Goal: Check status: Check status

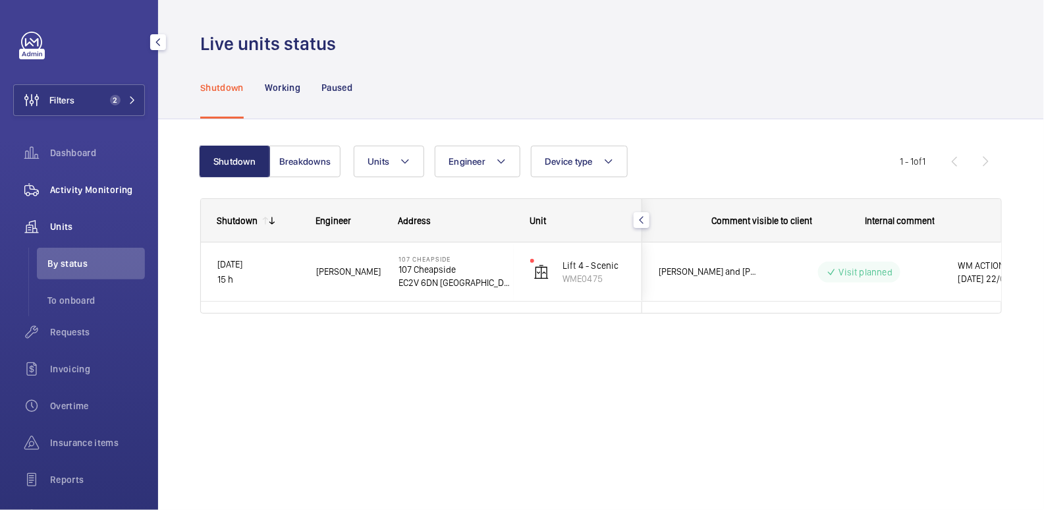
scroll to position [0, 246]
click at [95, 189] on span "Activity Monitoring" at bounding box center [97, 189] width 95 height 13
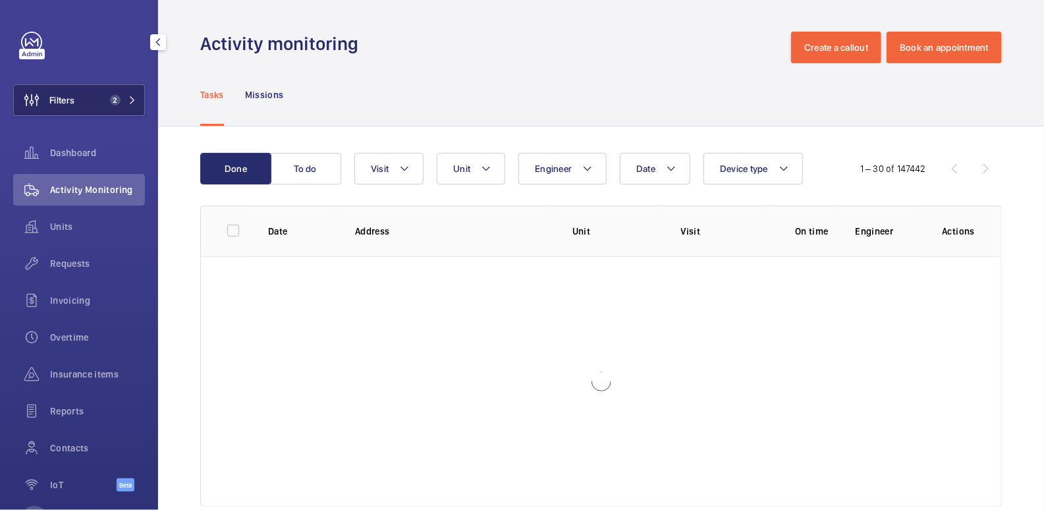
drag, startPoint x: 105, startPoint y: 97, endPoint x: 126, endPoint y: 94, distance: 22.0
click at [110, 97] on span "2" at bounding box center [115, 100] width 11 height 11
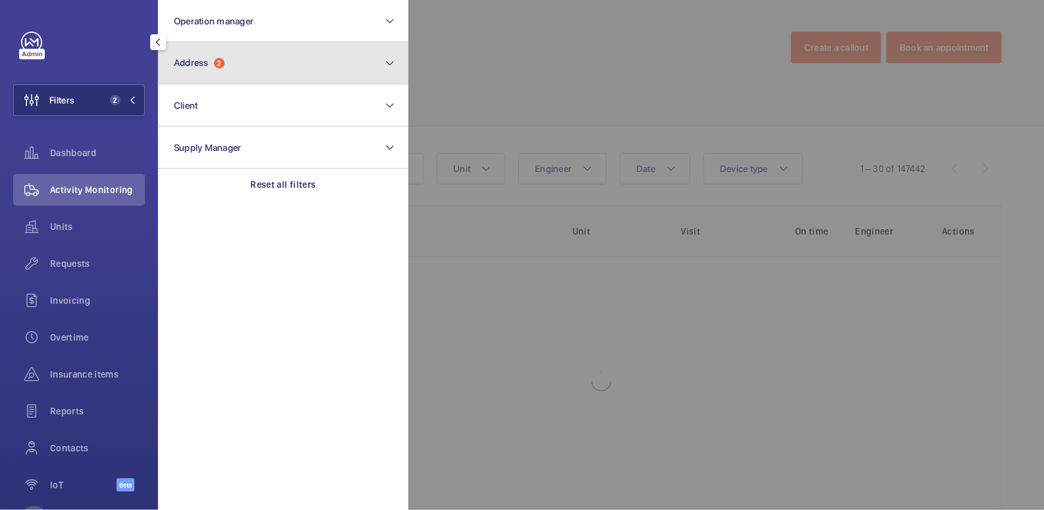
click at [248, 72] on button "Address 2" at bounding box center [283, 63] width 250 height 42
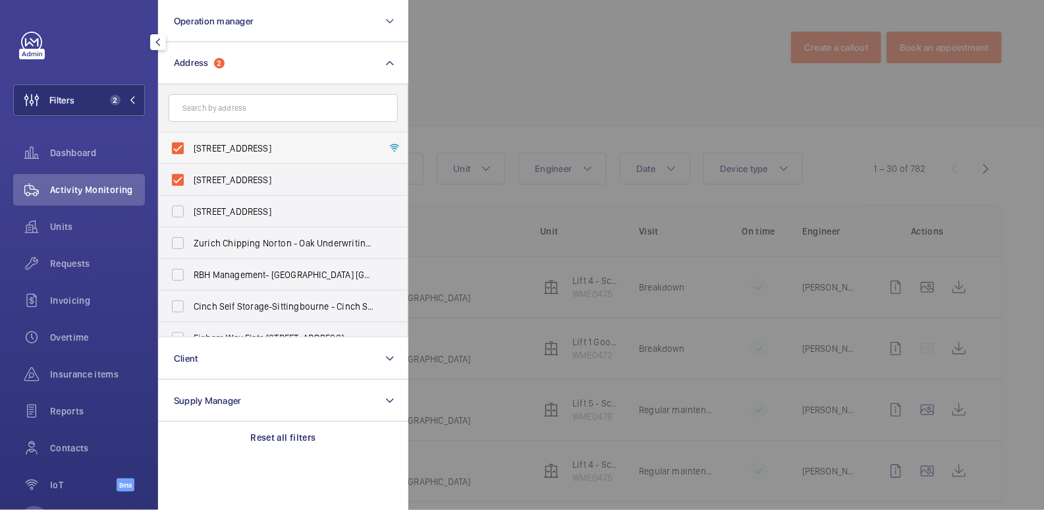
click at [218, 142] on span "107 Cheapside - 107 Cheapside, LONDON EC2V 6DN" at bounding box center [284, 148] width 181 height 13
click at [191, 142] on input "107 Cheapside - 107 Cheapside, LONDON EC2V 6DN" at bounding box center [178, 148] width 26 height 26
checkbox input "false"
click at [216, 180] on span "107 Cheapside - 107 Cheapside, LONDON EC2V 6DN" at bounding box center [284, 179] width 181 height 13
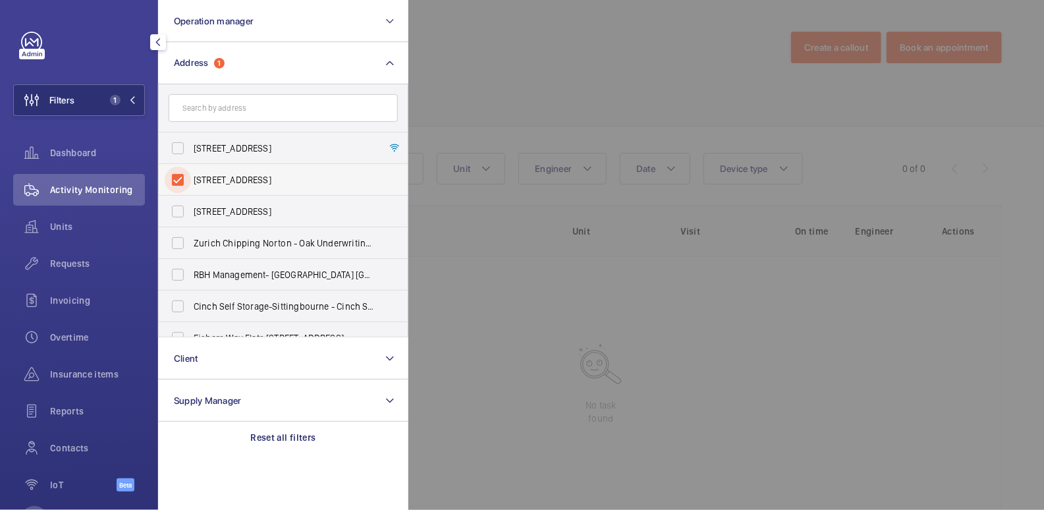
click at [191, 180] on input "107 Cheapside - 107 Cheapside, LONDON EC2V 6DN" at bounding box center [178, 180] width 26 height 26
checkbox input "false"
click at [230, 111] on input "text" at bounding box center [283, 108] width 229 height 28
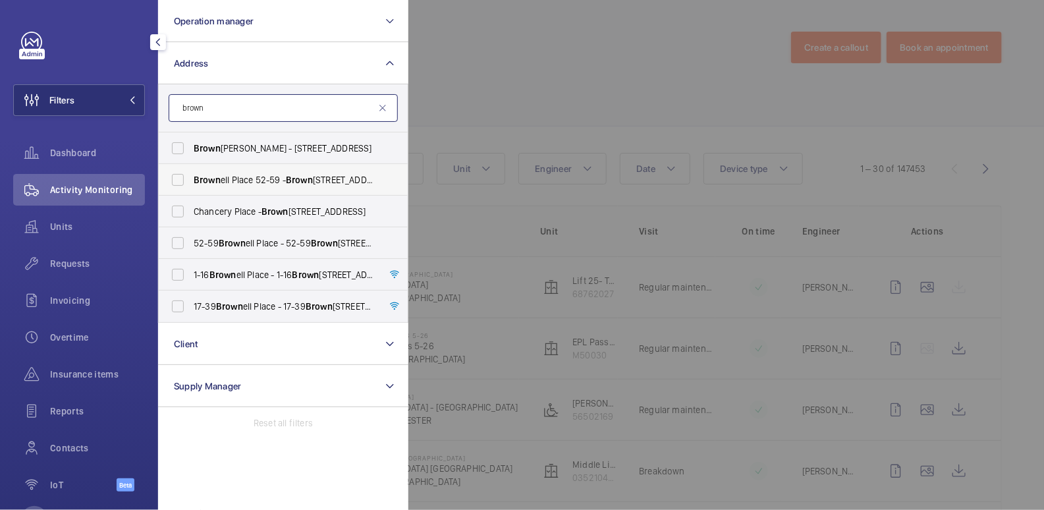
type input "brown"
click at [277, 180] on span "Brown ell Place 52-59 - Brown ell Place 52-59, LONDON W7 3AZ" at bounding box center [284, 179] width 181 height 13
click at [191, 180] on input "Brown ell Place 52-59 - Brown ell Place 52-59, LONDON W7 3AZ" at bounding box center [178, 180] width 26 height 26
checkbox input "true"
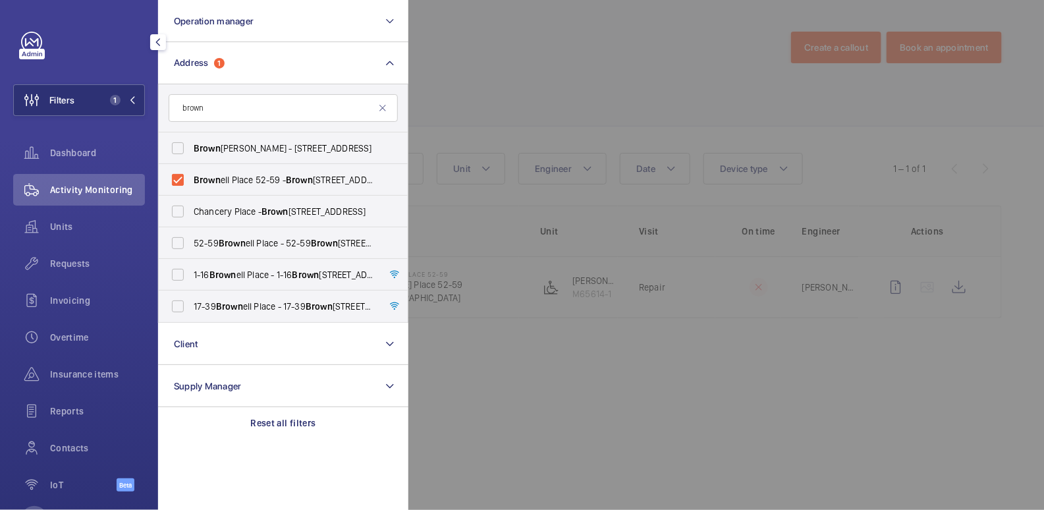
click at [514, 39] on div at bounding box center [930, 255] width 1044 height 510
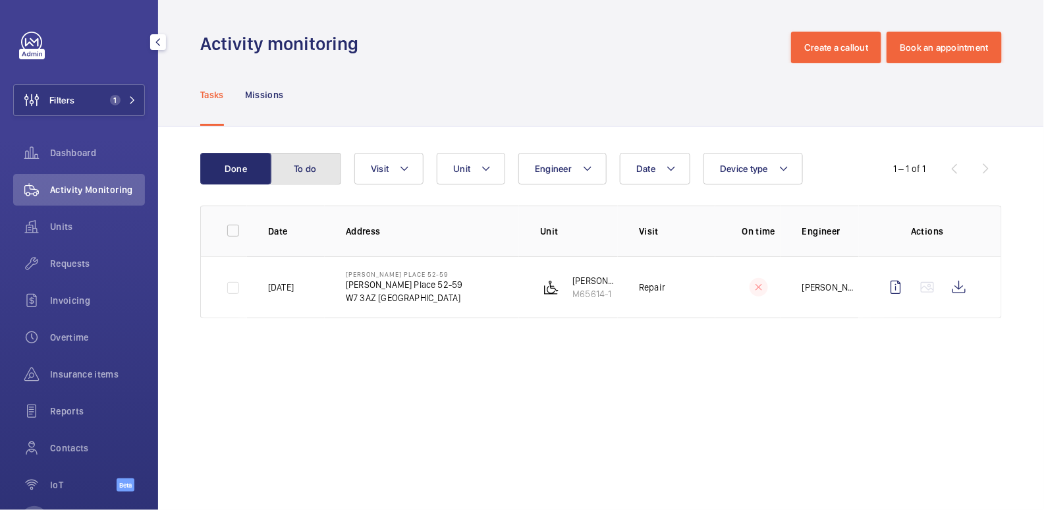
click at [310, 169] on button "To do" at bounding box center [305, 169] width 71 height 32
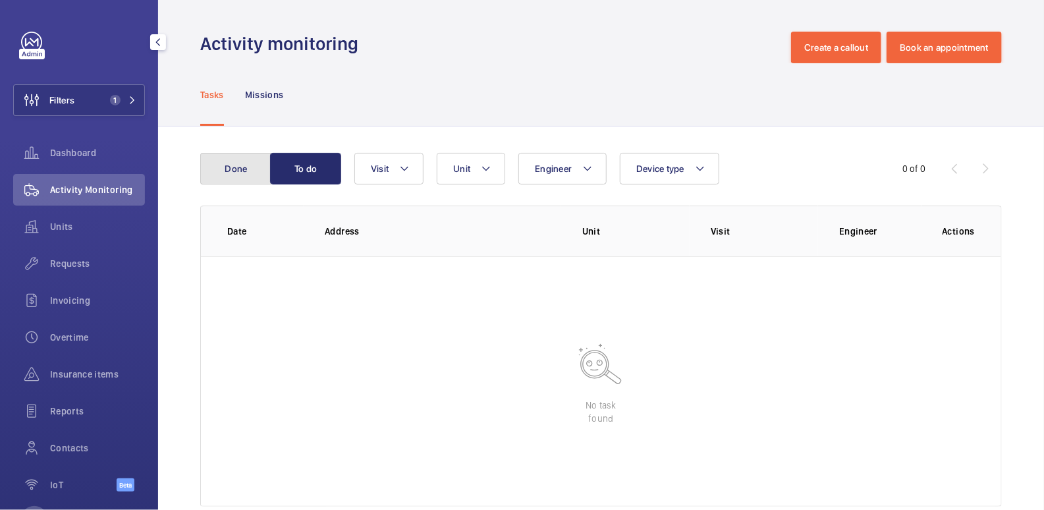
click at [246, 172] on button "Done" at bounding box center [235, 169] width 71 height 32
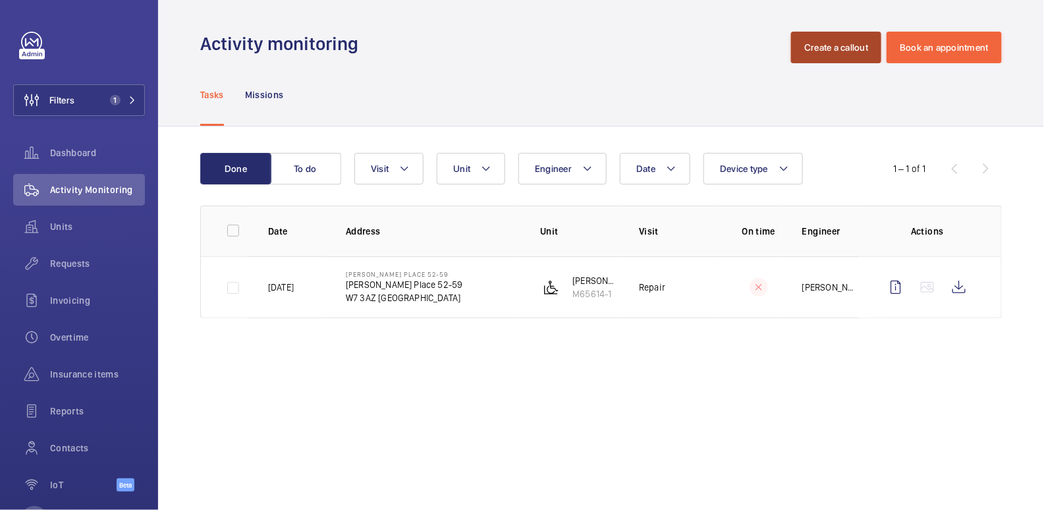
click at [843, 49] on button "Create a callout" at bounding box center [836, 48] width 90 height 32
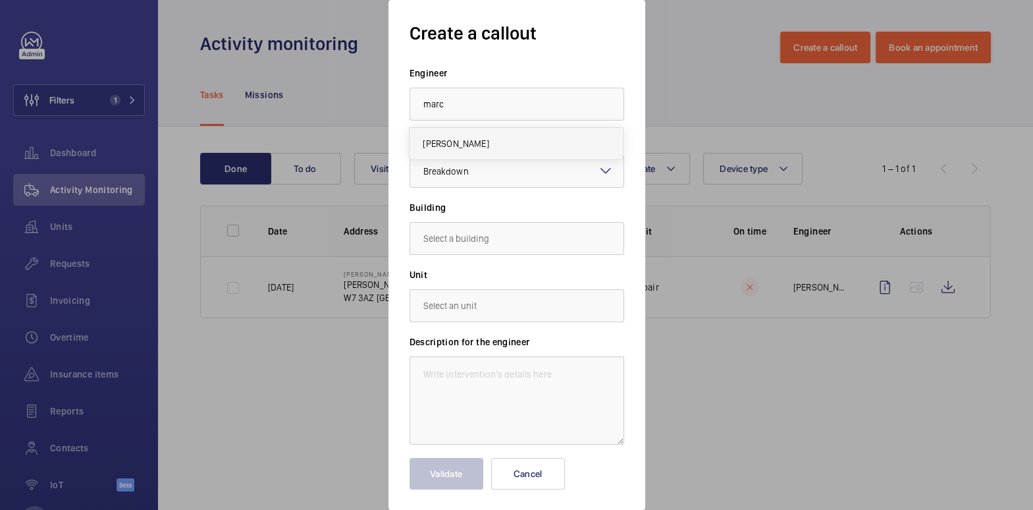
click at [552, 141] on mat-option "[PERSON_NAME]" at bounding box center [516, 144] width 213 height 32
type input "[PERSON_NAME]"
click at [470, 242] on input "text" at bounding box center [517, 238] width 215 height 33
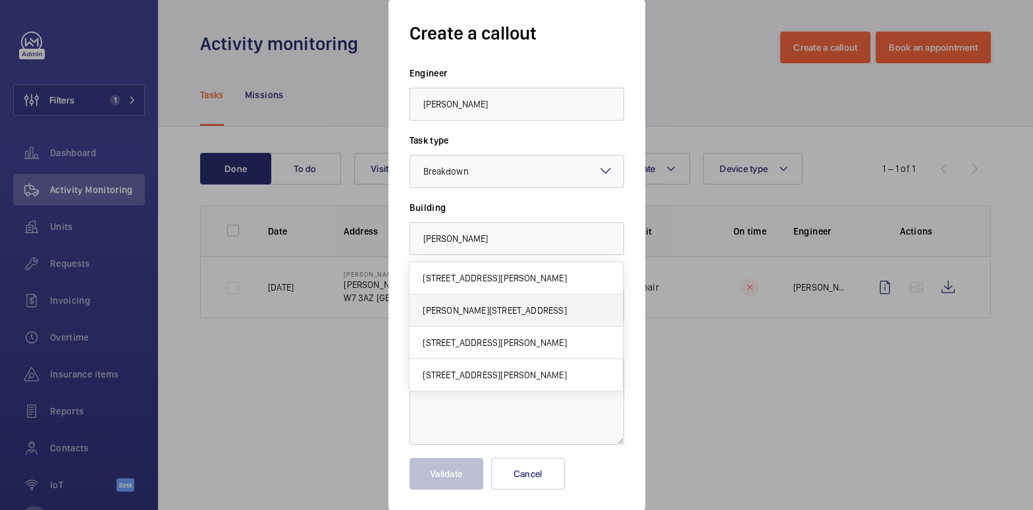
click at [500, 312] on span "Brownell Place 52-59, W7 3AZ LONDON" at bounding box center [495, 310] width 144 height 13
type input "Brownell Place 52-59, W7 3AZ LONDON"
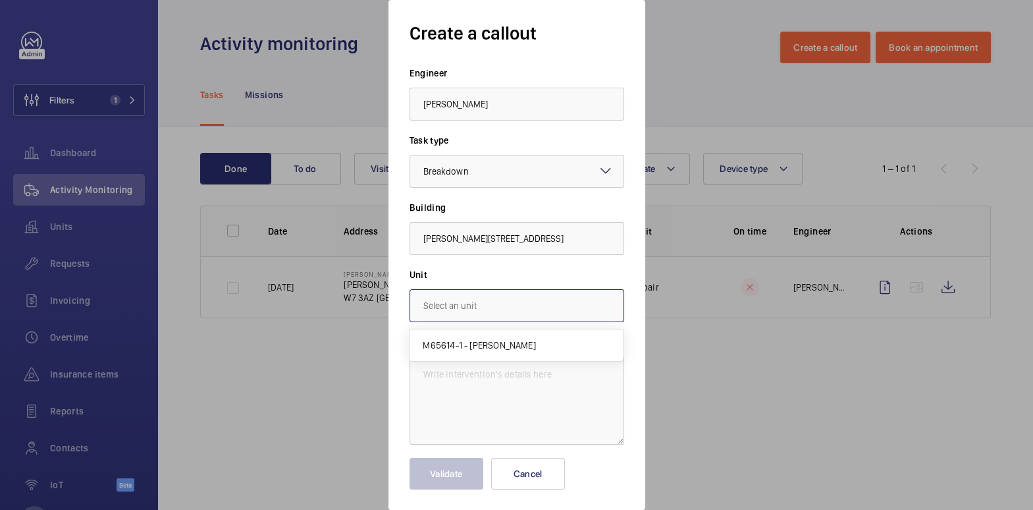
click at [491, 302] on input "text" at bounding box center [517, 305] width 215 height 33
click at [500, 350] on span "M65614-1 - Brownell" at bounding box center [479, 344] width 113 height 13
type input "M65614-1 - Brownell"
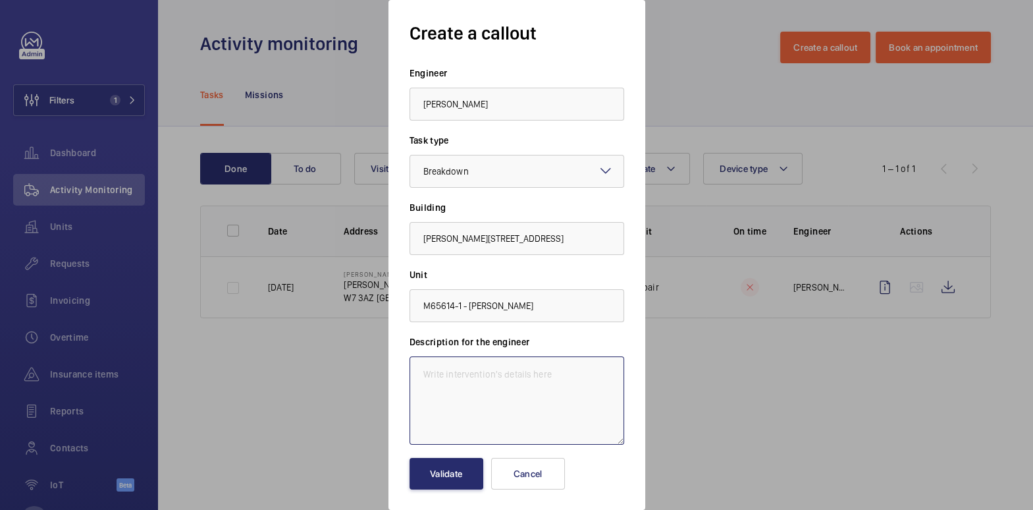
click at [523, 376] on textarea at bounding box center [517, 400] width 215 height 88
type textarea "Lift out of order"
click at [450, 468] on button "Validate" at bounding box center [447, 474] width 74 height 32
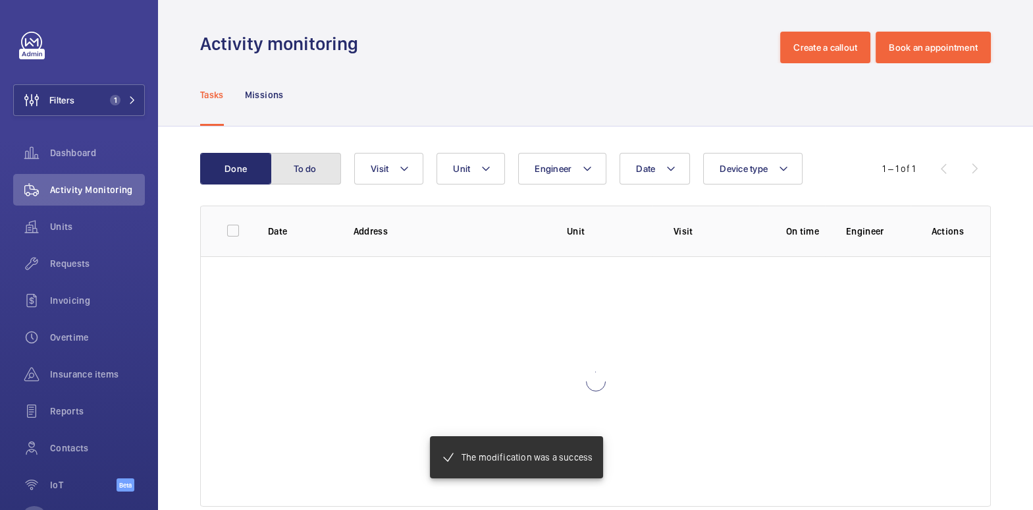
click at [313, 173] on button "To do" at bounding box center [305, 169] width 71 height 32
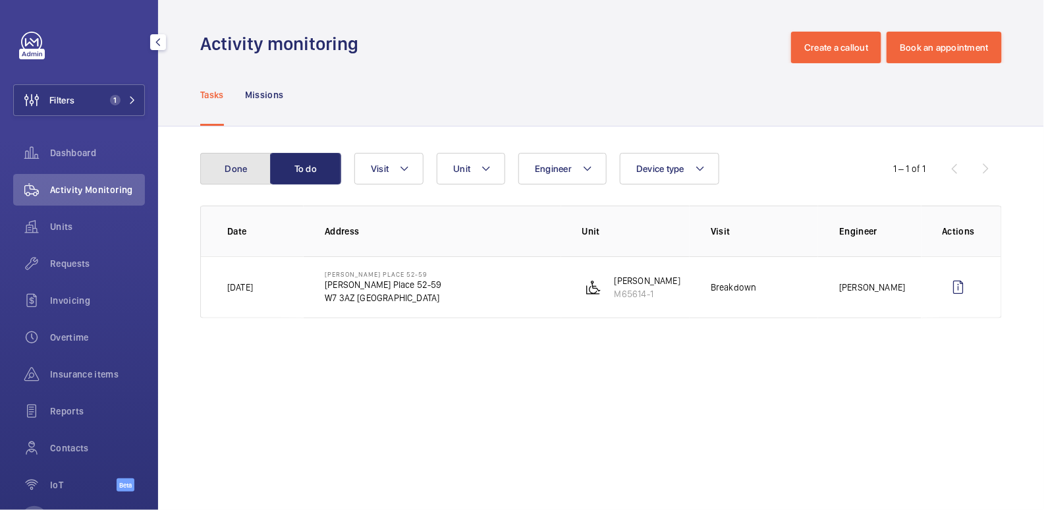
click at [243, 157] on button "Done" at bounding box center [235, 169] width 71 height 32
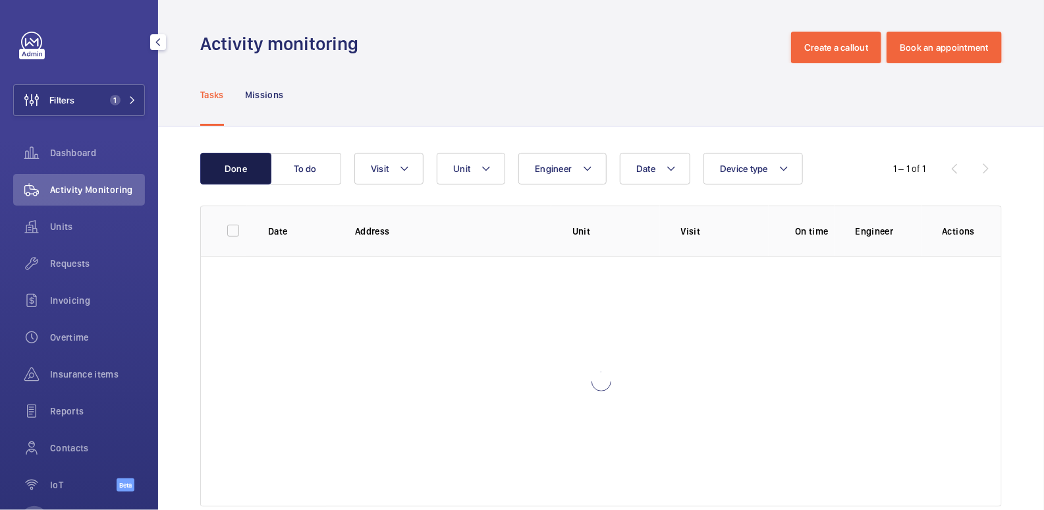
click at [255, 171] on button "Done" at bounding box center [235, 169] width 71 height 32
click at [252, 173] on button "Done" at bounding box center [235, 169] width 71 height 32
click at [110, 99] on span "1" at bounding box center [115, 100] width 11 height 11
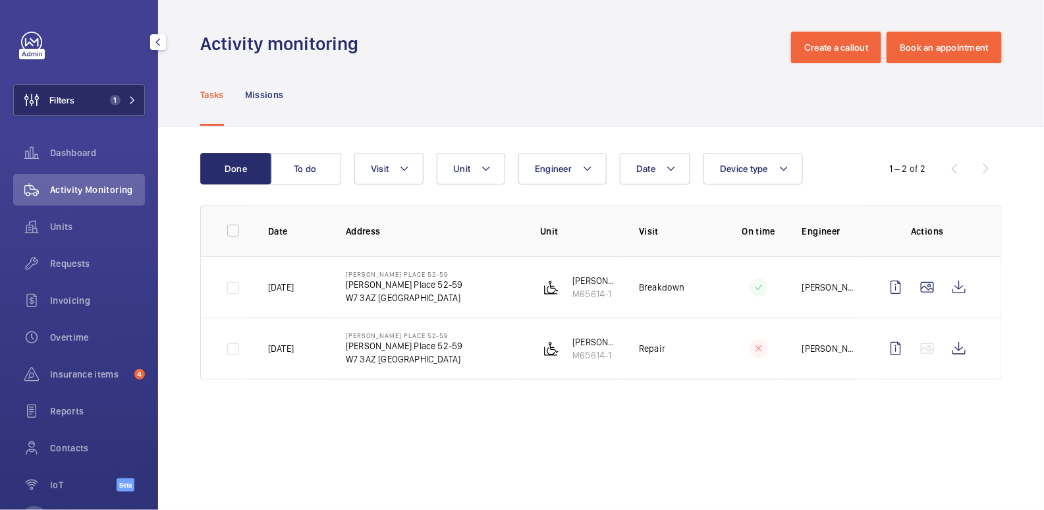
click at [72, 104] on span "Filters" at bounding box center [61, 100] width 25 height 13
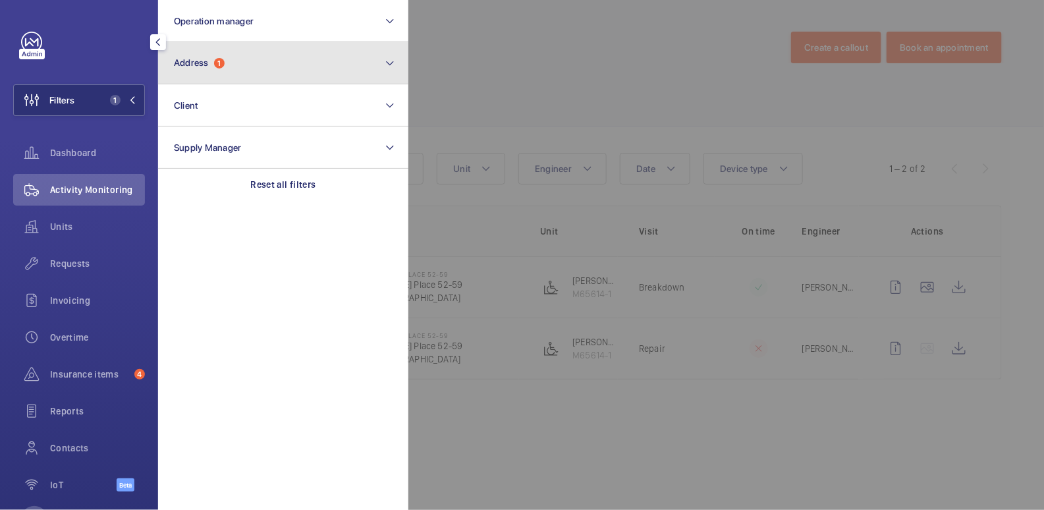
click at [261, 65] on button "Address 1" at bounding box center [283, 63] width 250 height 42
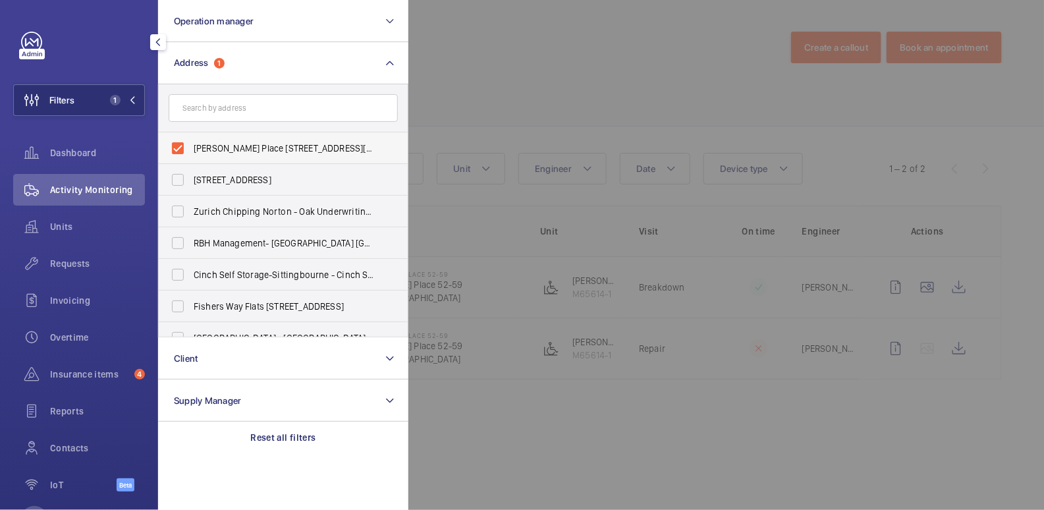
click at [207, 147] on span "Brownell Place 52-59 - Brownell Place 52-59, LONDON W7 3AZ" at bounding box center [284, 148] width 181 height 13
click at [191, 147] on input "Brownell Place 52-59 - Brownell Place 52-59, LONDON W7 3AZ" at bounding box center [178, 148] width 26 height 26
checkbox input "false"
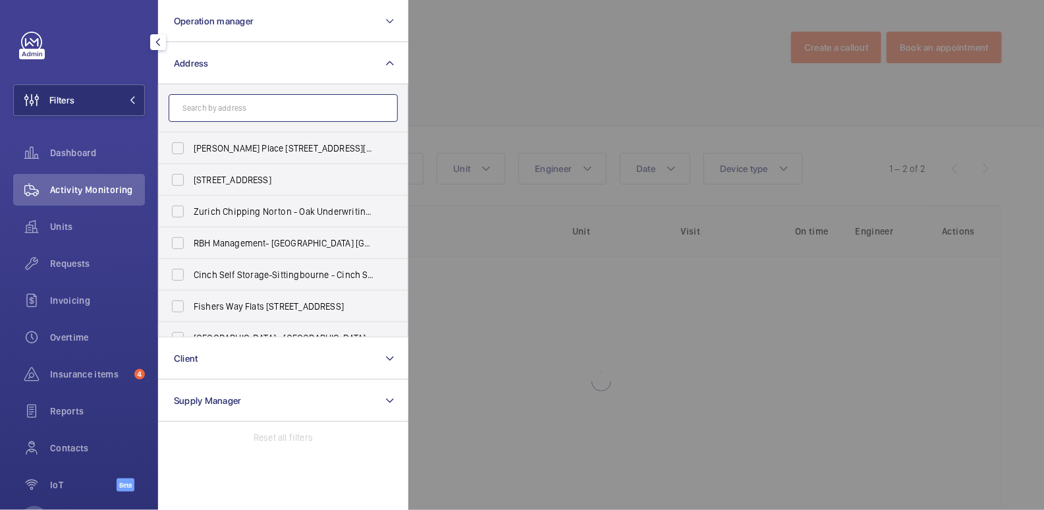
click at [242, 107] on input "text" at bounding box center [283, 108] width 229 height 28
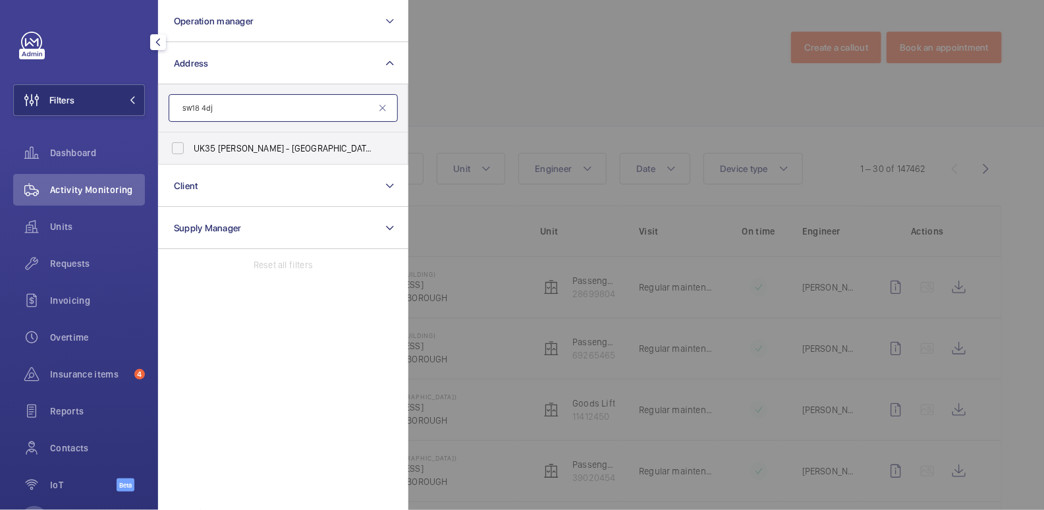
type input "sw18 4dj"
click at [268, 149] on span "UK35 Shurgard Wandsworth - UK35 Shurgard Wandsworth - 118-120 Garratt Lane, LON…" at bounding box center [284, 148] width 181 height 13
click at [191, 149] on input "UK35 Shurgard Wandsworth - UK35 Shurgard Wandsworth - 118-120 Garratt Lane, LON…" at bounding box center [178, 148] width 26 height 26
checkbox input "true"
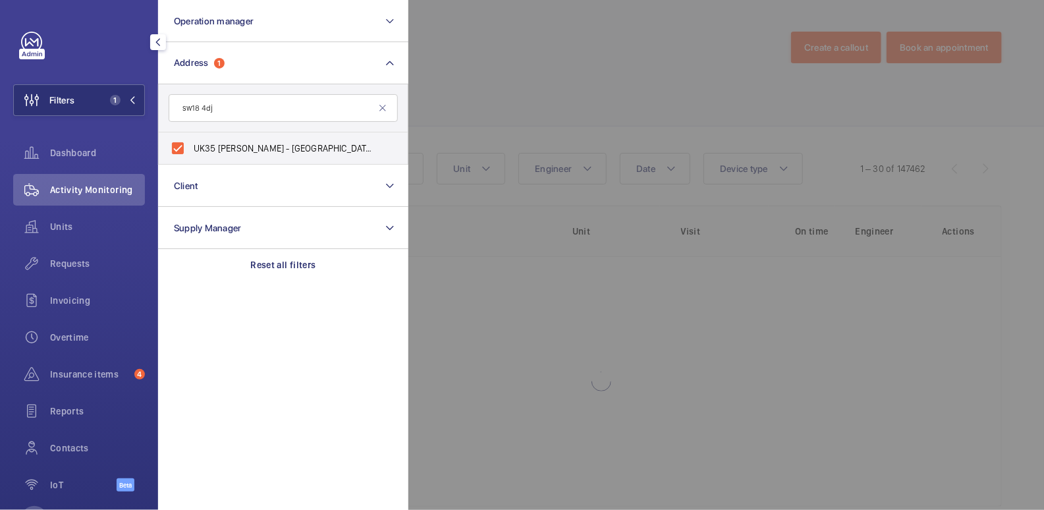
click at [586, 84] on div at bounding box center [930, 255] width 1044 height 510
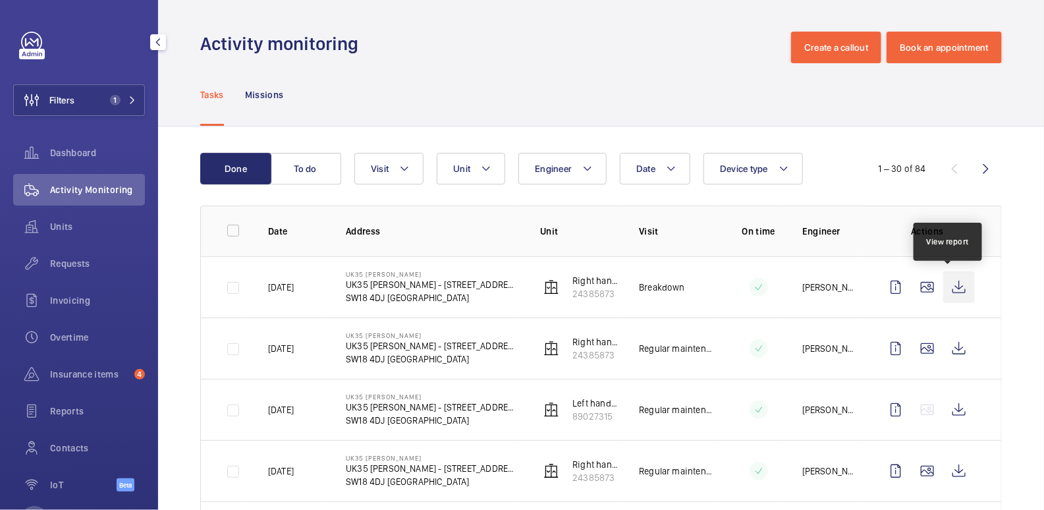
click at [955, 289] on wm-front-icon-button at bounding box center [959, 287] width 32 height 32
drag, startPoint x: 69, startPoint y: 97, endPoint x: 136, endPoint y: 95, distance: 66.5
click at [69, 97] on span "Filters" at bounding box center [61, 100] width 25 height 13
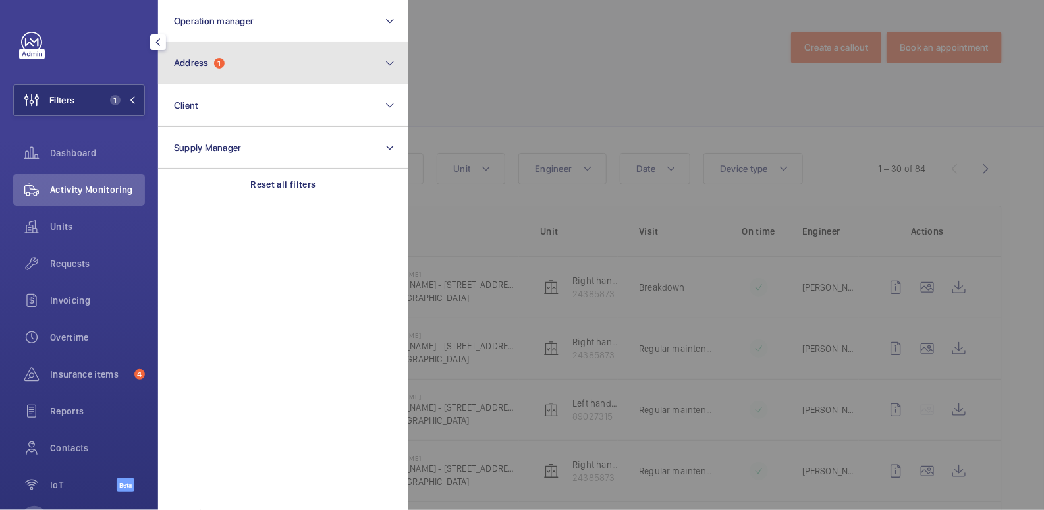
click at [296, 65] on button "Address 1" at bounding box center [283, 63] width 250 height 42
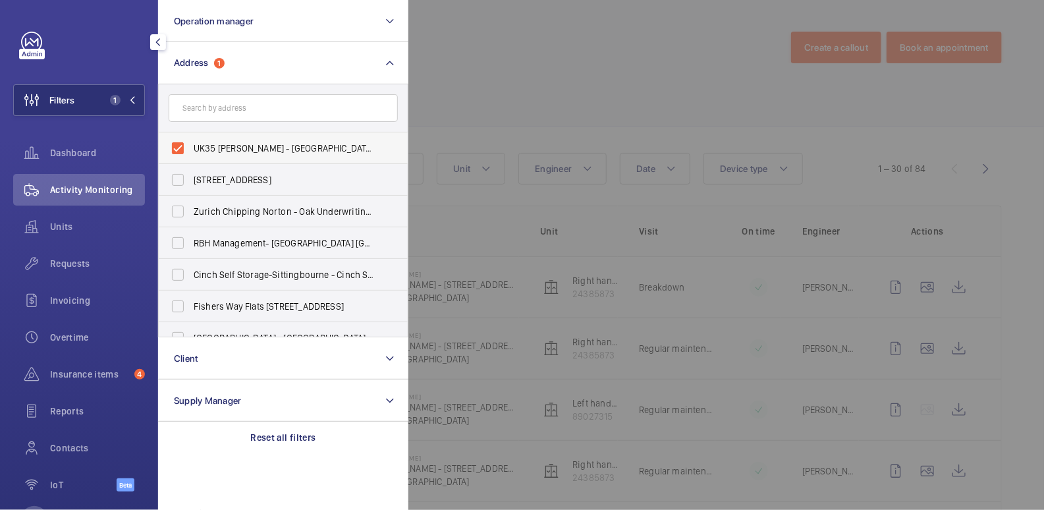
click at [213, 151] on span "UK35 Shurgard Wandsworth - UK35 Shurgard Wandsworth - 118-120 Garratt Lane, LON…" at bounding box center [284, 148] width 181 height 13
click at [191, 151] on input "UK35 Shurgard Wandsworth - UK35 Shurgard Wandsworth - 118-120 Garratt Lane, LON…" at bounding box center [178, 148] width 26 height 26
checkbox input "false"
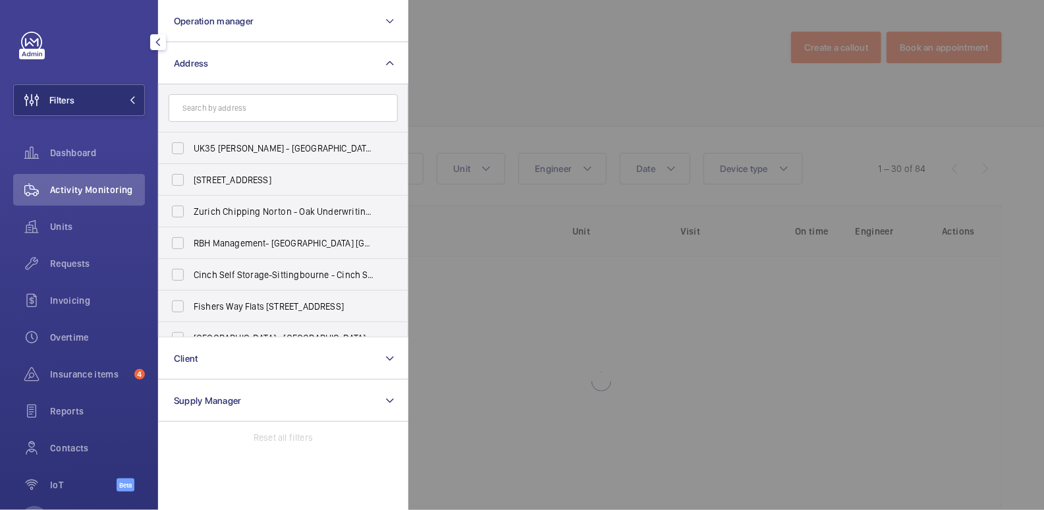
click at [502, 86] on div at bounding box center [930, 255] width 1044 height 510
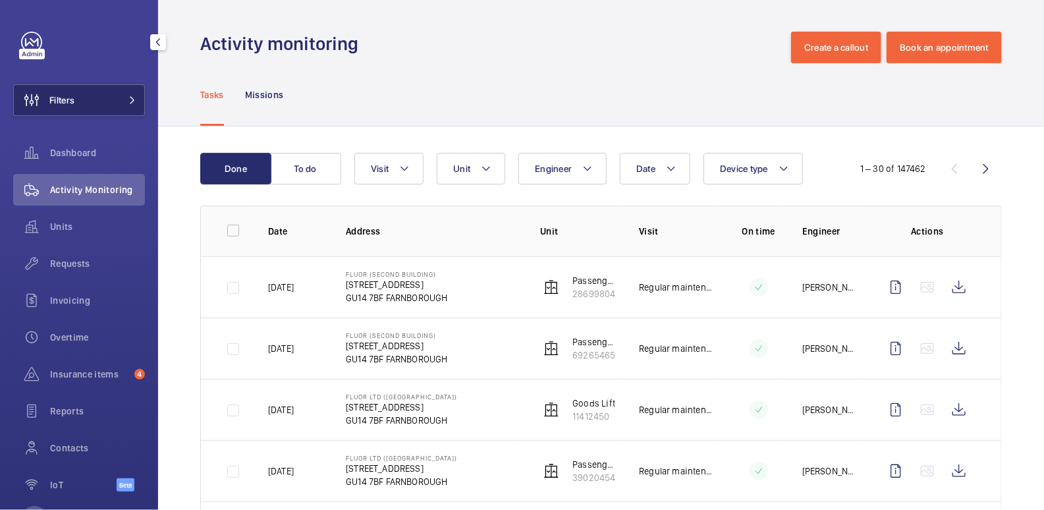
click at [95, 104] on button "Filters" at bounding box center [79, 100] width 132 height 32
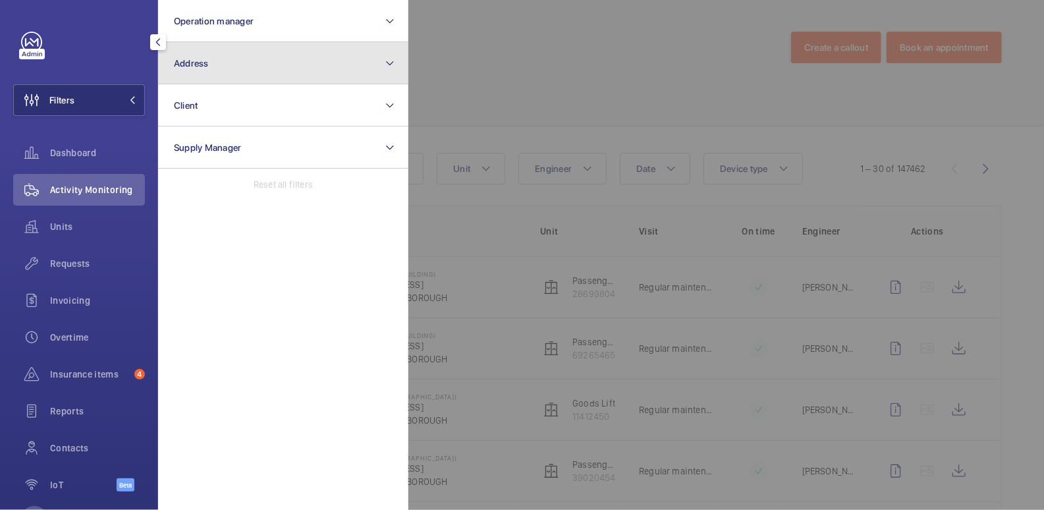
click at [204, 58] on span "Address" at bounding box center [191, 63] width 35 height 11
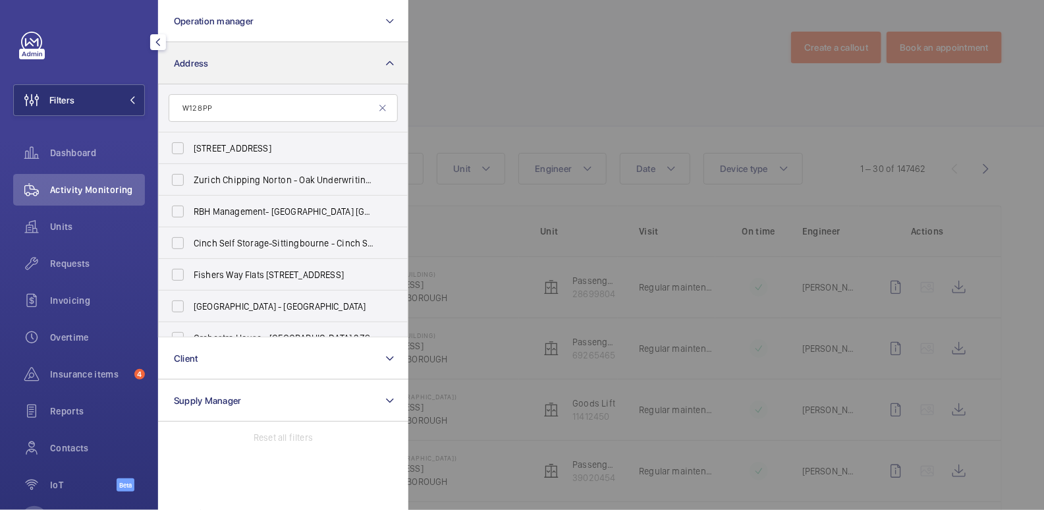
type input "W12 8PP"
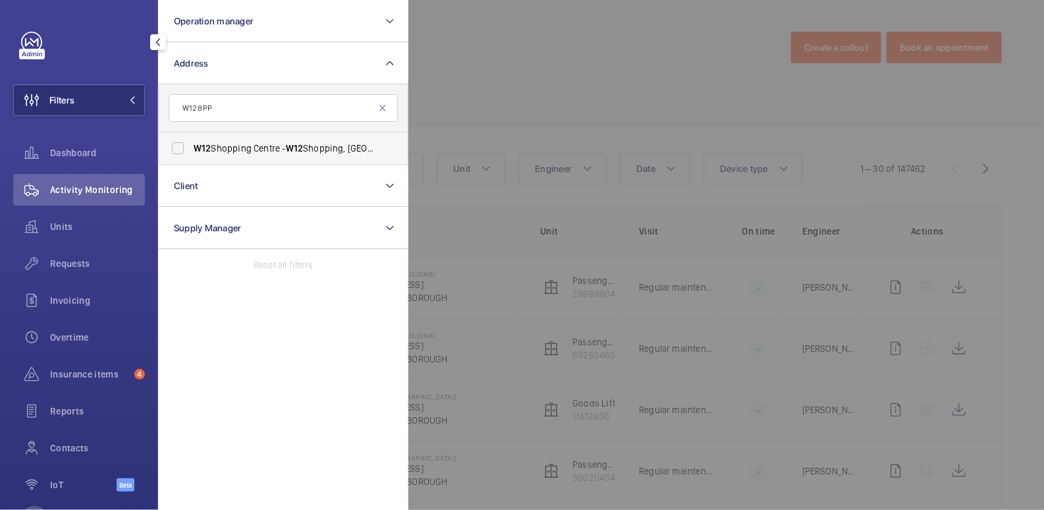
click at [250, 145] on span "W12 Shopping Centre - W12 Shopping, LONDON W12 8PP" at bounding box center [284, 148] width 181 height 13
click at [191, 145] on input "W12 Shopping Centre - W12 Shopping, LONDON W12 8PP" at bounding box center [178, 148] width 26 height 26
checkbox input "true"
click at [546, 56] on div at bounding box center [930, 255] width 1044 height 510
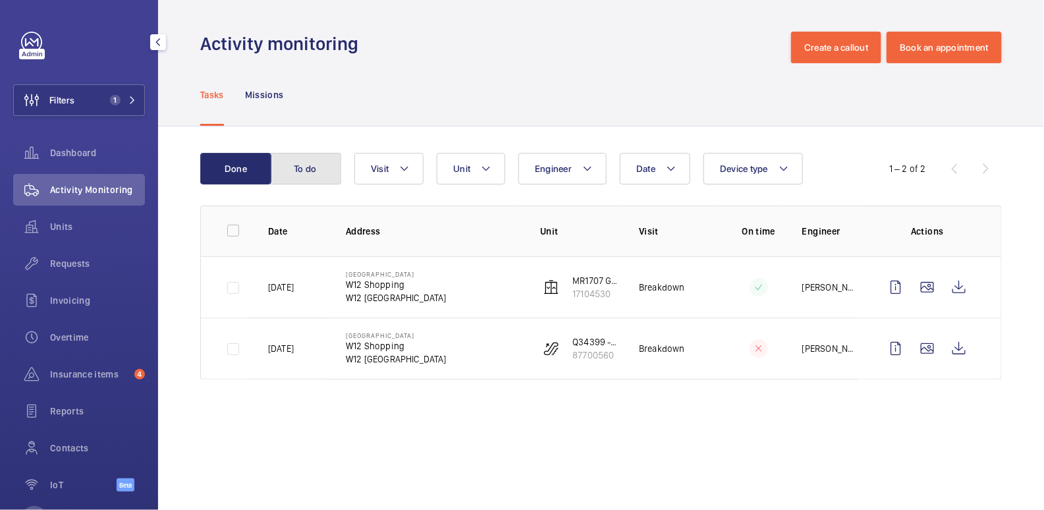
click at [309, 172] on button "To do" at bounding box center [305, 169] width 71 height 32
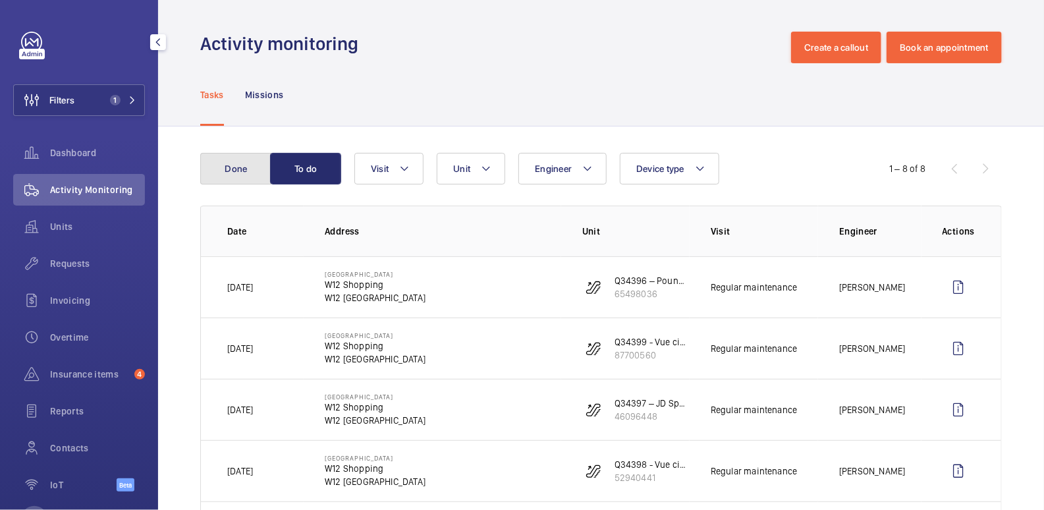
click at [245, 173] on button "Done" at bounding box center [235, 169] width 71 height 32
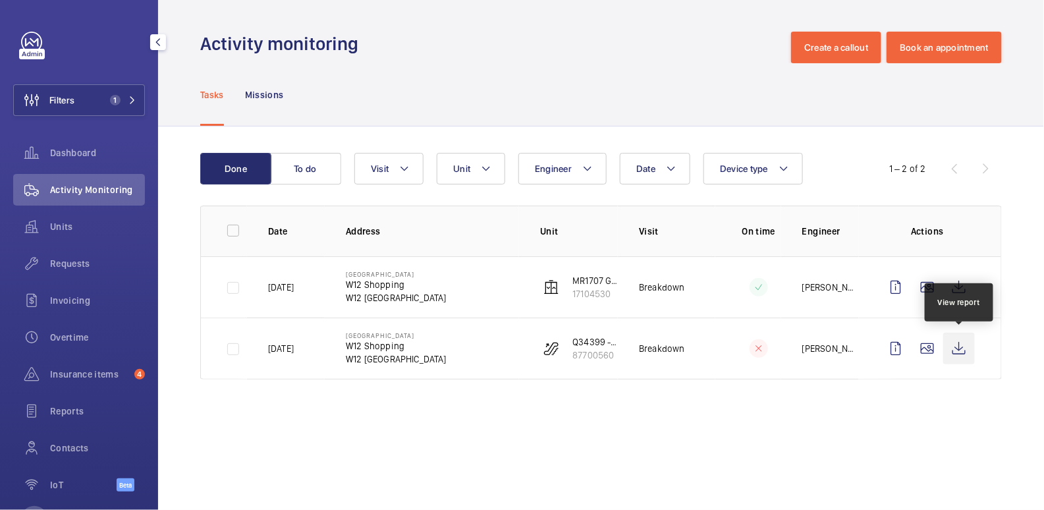
click at [966, 356] on wm-front-icon-button at bounding box center [959, 349] width 32 height 32
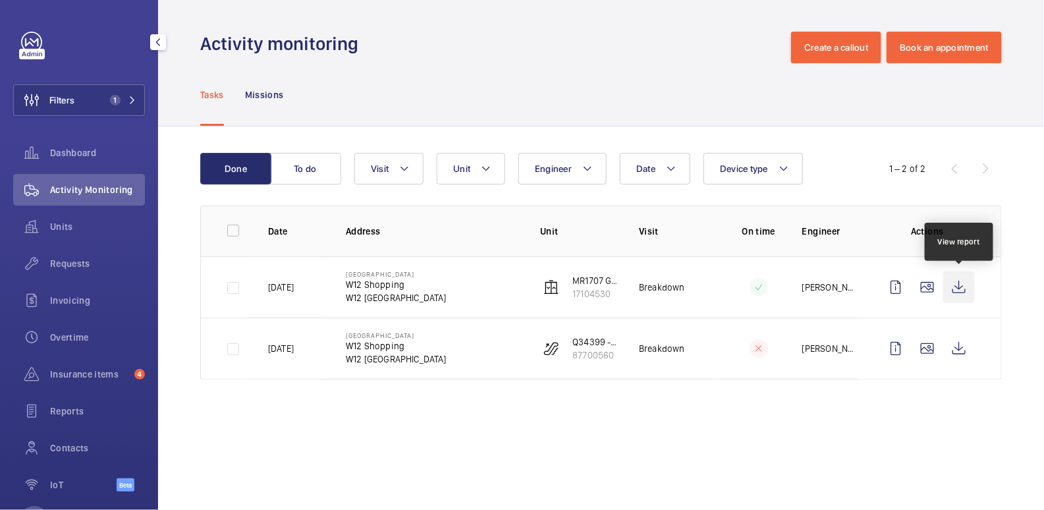
click at [956, 288] on wm-front-icon-button at bounding box center [959, 287] width 32 height 32
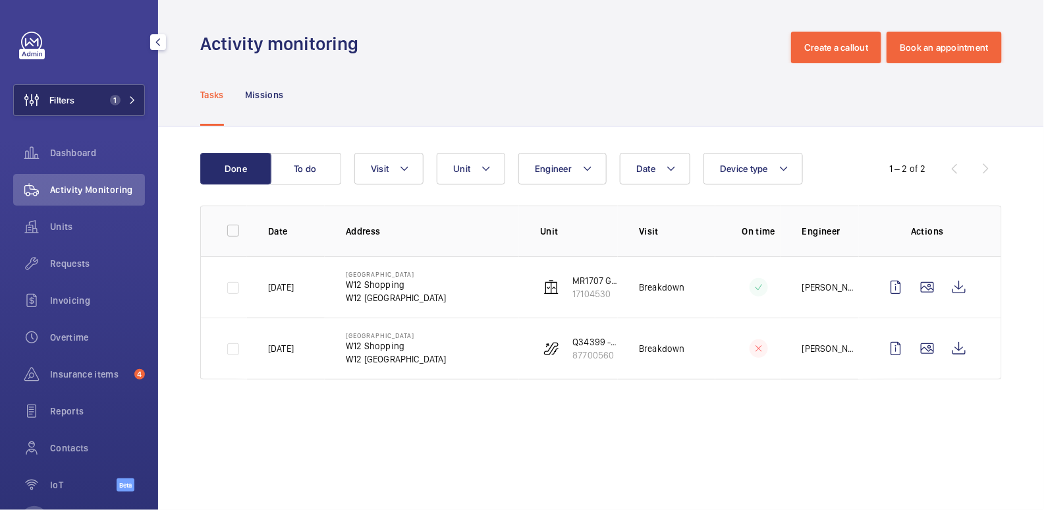
click at [86, 96] on button "Filters 1" at bounding box center [79, 100] width 132 height 32
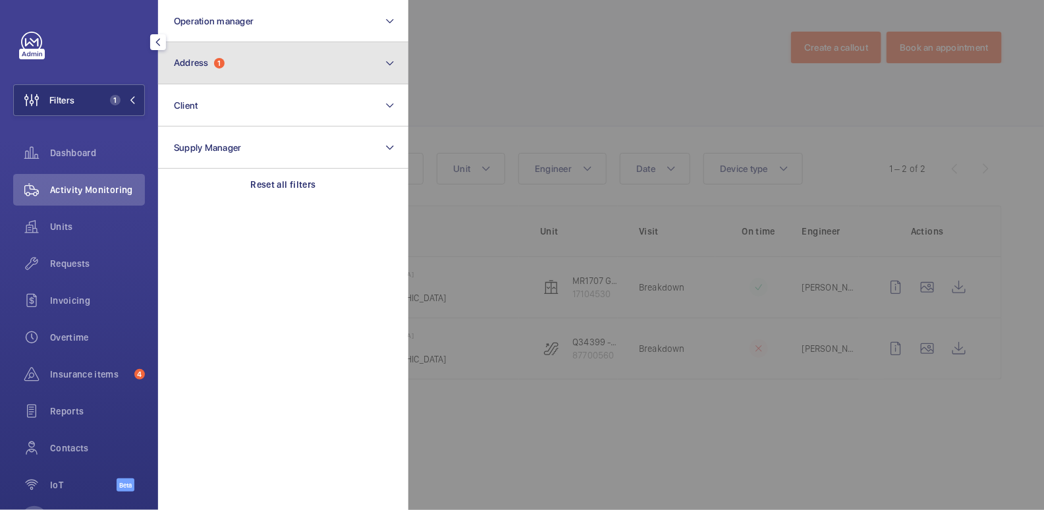
click at [222, 76] on button "Address 1" at bounding box center [283, 63] width 250 height 42
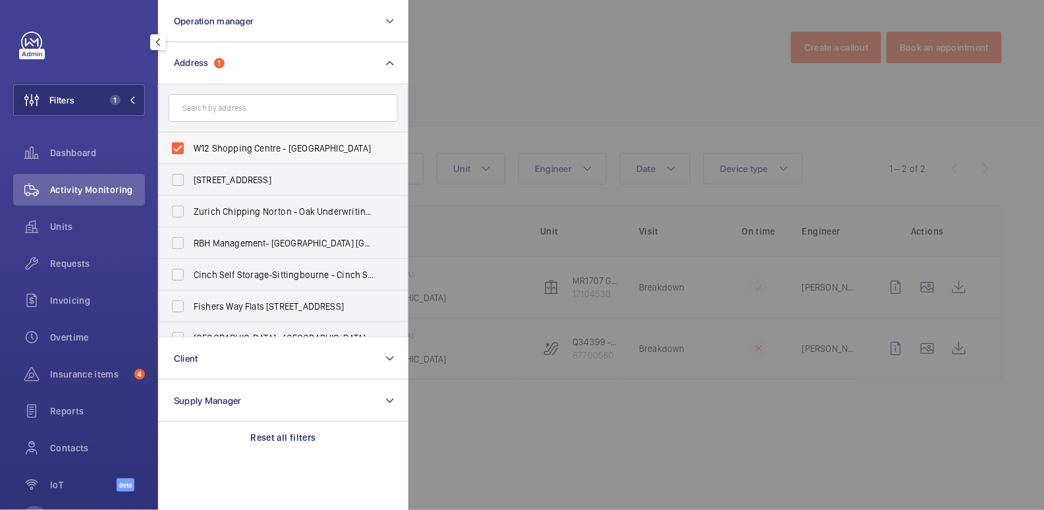
click at [228, 149] on span "W12 Shopping Centre - W12 Shopping, LONDON W12 8PP" at bounding box center [284, 148] width 181 height 13
click at [191, 149] on input "W12 Shopping Centre - W12 Shopping, LONDON W12 8PP" at bounding box center [178, 148] width 26 height 26
checkbox input "false"
click at [548, 40] on div at bounding box center [930, 255] width 1044 height 510
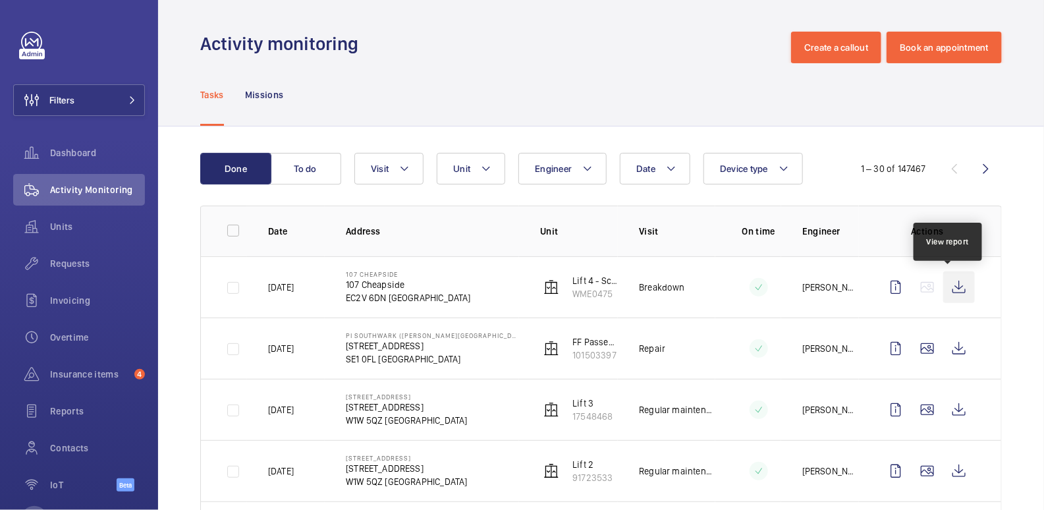
click at [949, 280] on wm-front-icon-button at bounding box center [959, 287] width 32 height 32
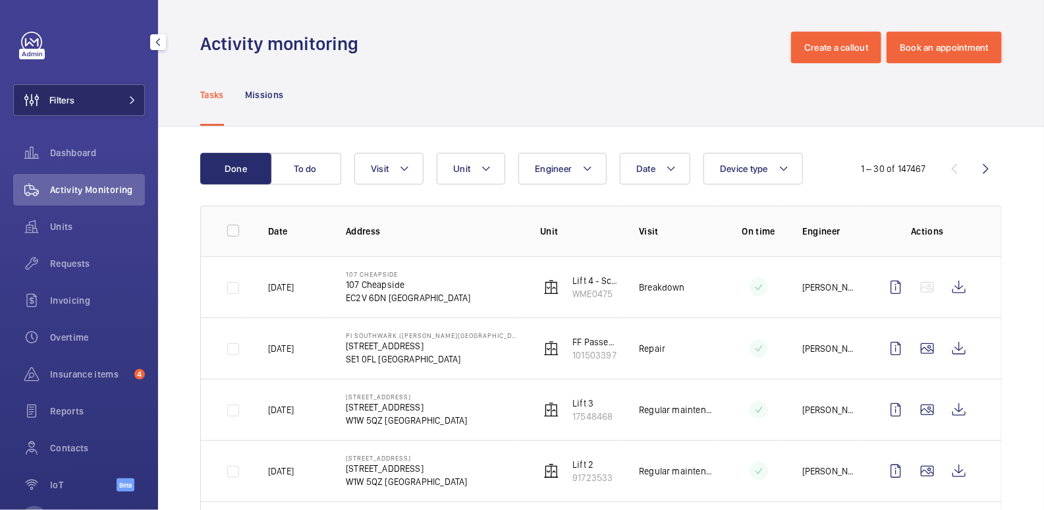
click at [71, 109] on span "Filters" at bounding box center [44, 100] width 61 height 32
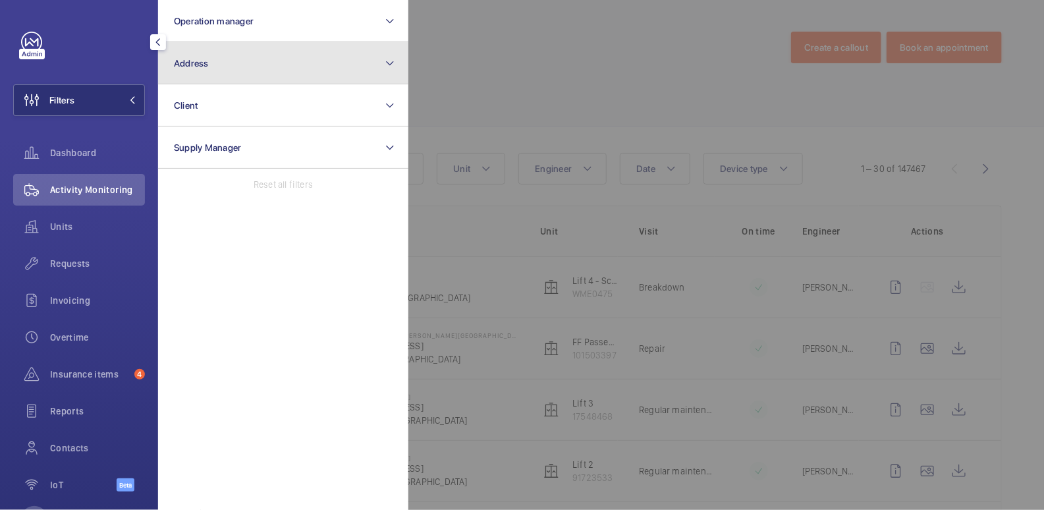
click at [217, 78] on button "Address" at bounding box center [283, 63] width 250 height 42
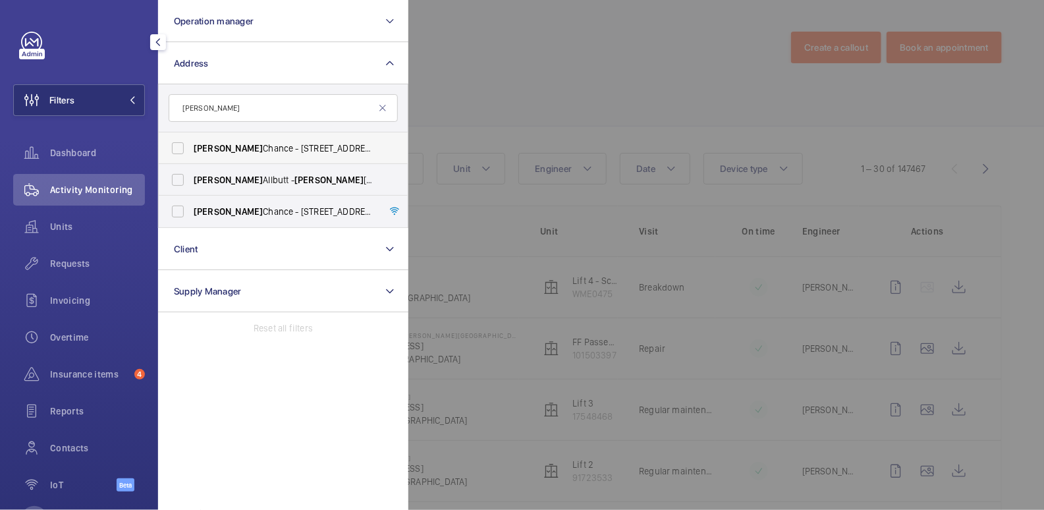
type input "[PERSON_NAME]"
click at [236, 146] on span "[PERSON_NAME] - [STREET_ADDRESS]" at bounding box center [284, 148] width 181 height 13
click at [191, 146] on input "[PERSON_NAME] - [STREET_ADDRESS]" at bounding box center [178, 148] width 26 height 26
checkbox input "true"
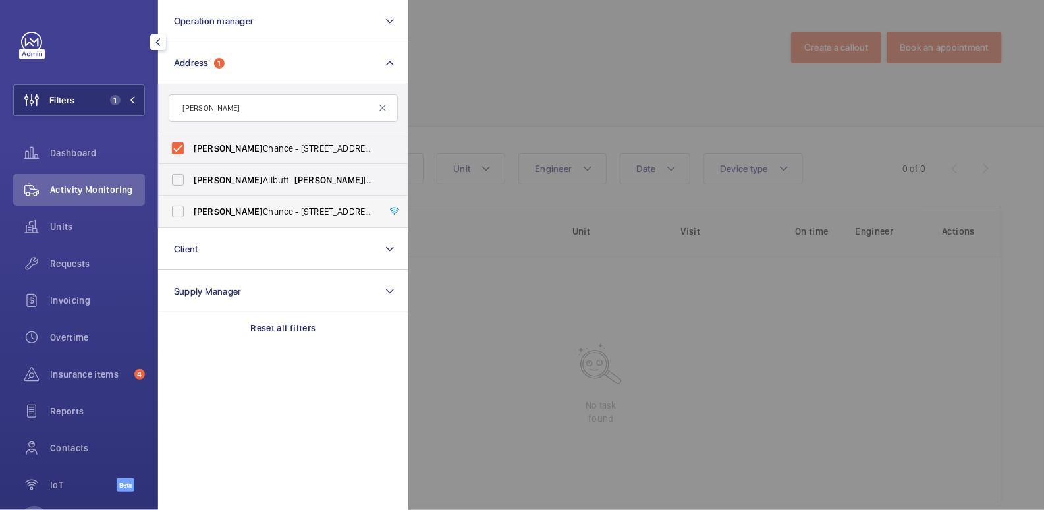
click at [246, 211] on span "[PERSON_NAME] - [STREET_ADDRESS]" at bounding box center [284, 211] width 181 height 13
click at [191, 211] on input "[PERSON_NAME] - [STREET_ADDRESS]" at bounding box center [178, 211] width 26 height 26
checkbox input "true"
click at [503, 67] on div at bounding box center [930, 255] width 1044 height 510
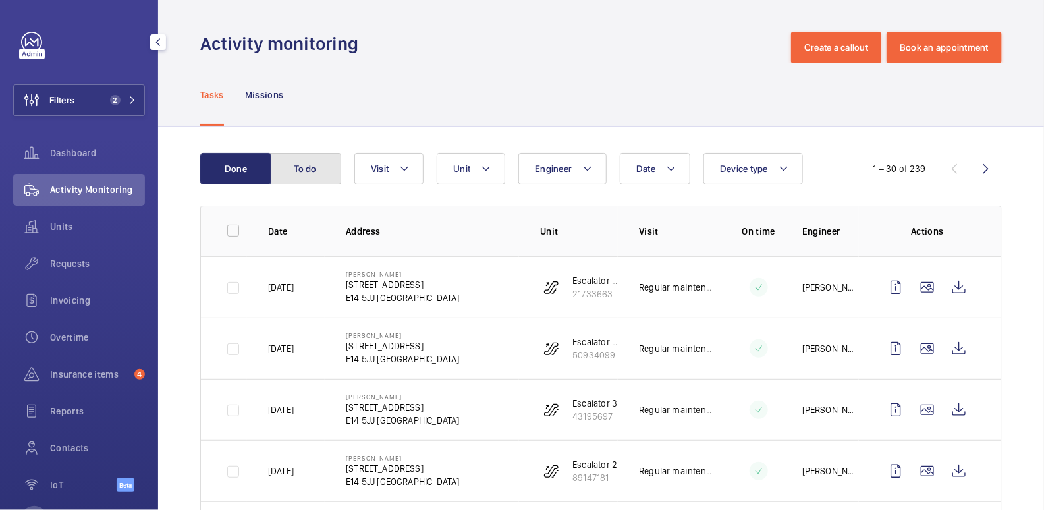
click at [313, 177] on button "To do" at bounding box center [305, 169] width 71 height 32
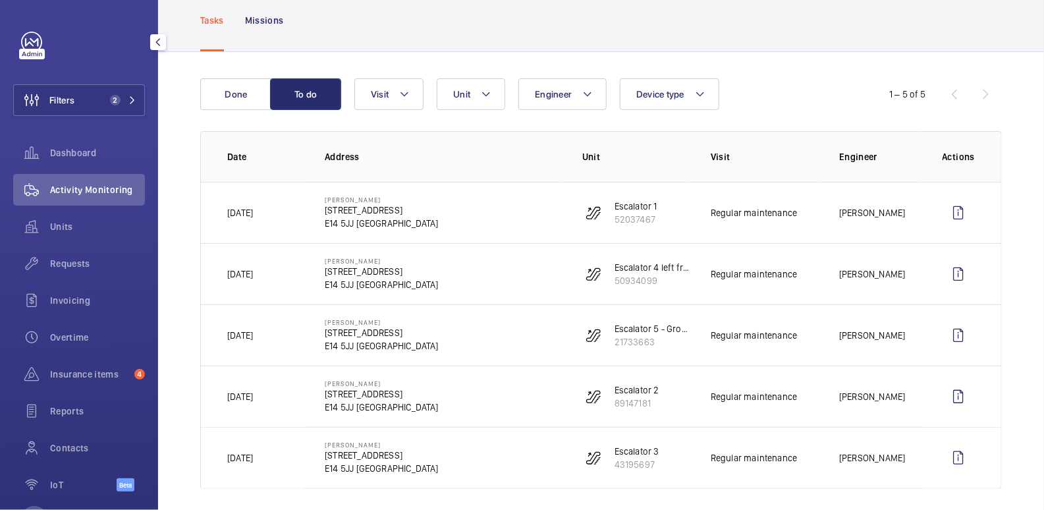
scroll to position [63, 0]
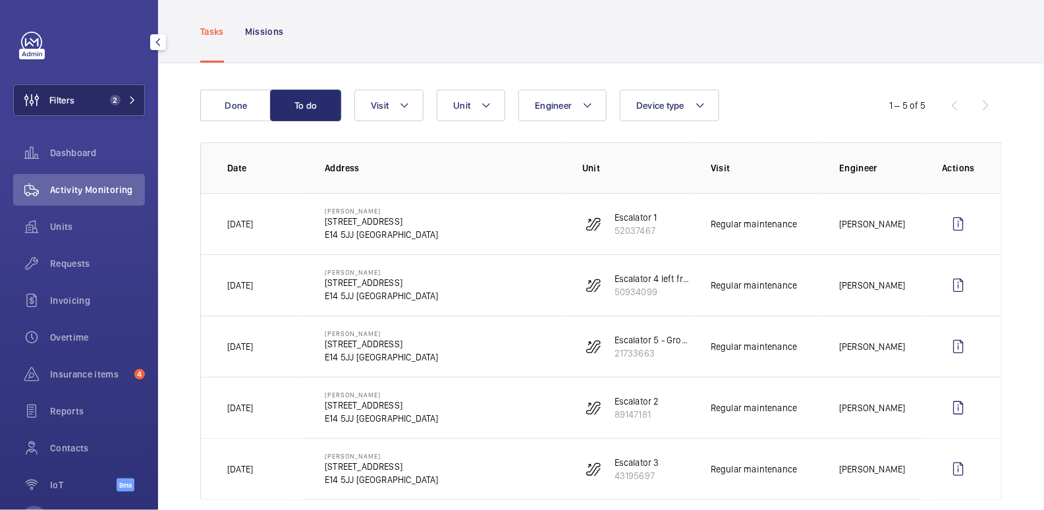
click at [101, 105] on button "Filters 2" at bounding box center [79, 100] width 132 height 32
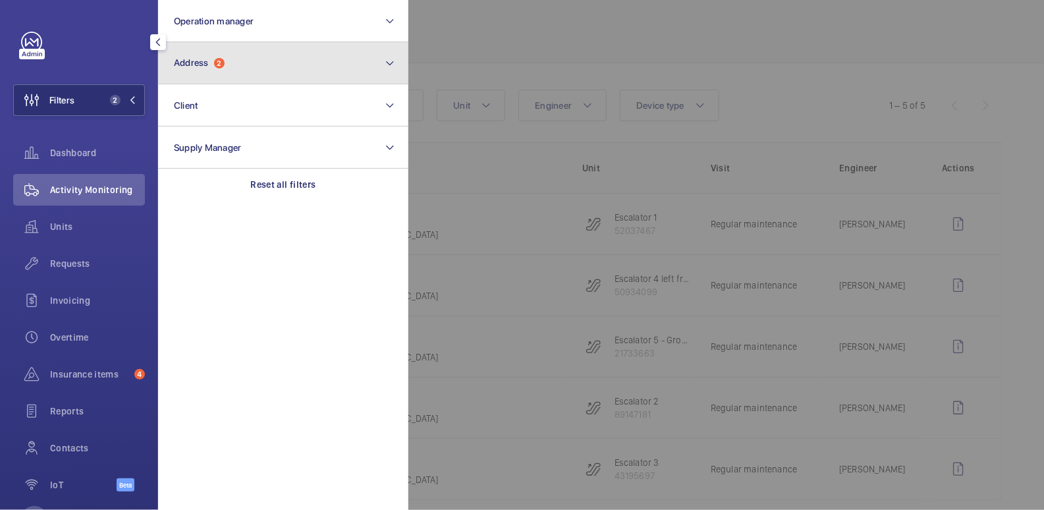
drag, startPoint x: 246, startPoint y: 65, endPoint x: 248, endPoint y: 81, distance: 15.9
click at [246, 65] on button "Address 2" at bounding box center [283, 63] width 250 height 42
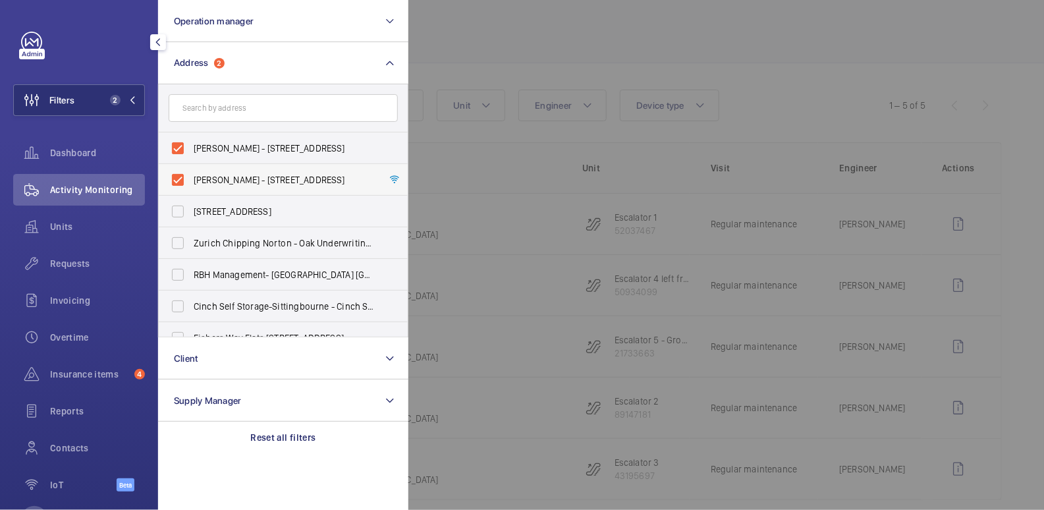
drag, startPoint x: 220, startPoint y: 145, endPoint x: 224, endPoint y: 171, distance: 26.6
click at [220, 145] on span "[PERSON_NAME] - [STREET_ADDRESS]" at bounding box center [284, 148] width 181 height 13
click at [191, 145] on input "[PERSON_NAME] - [STREET_ADDRESS]" at bounding box center [178, 148] width 26 height 26
checkbox input "false"
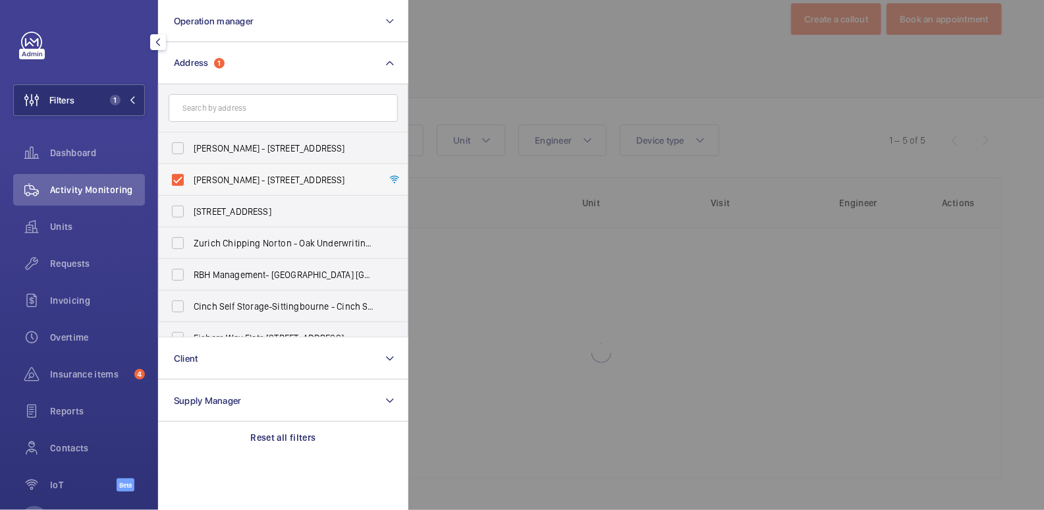
click at [224, 176] on span "[PERSON_NAME] - [STREET_ADDRESS]" at bounding box center [284, 179] width 181 height 13
click at [191, 176] on input "[PERSON_NAME] - [STREET_ADDRESS]" at bounding box center [178, 180] width 26 height 26
checkbox input "false"
click at [526, 49] on div at bounding box center [930, 255] width 1044 height 510
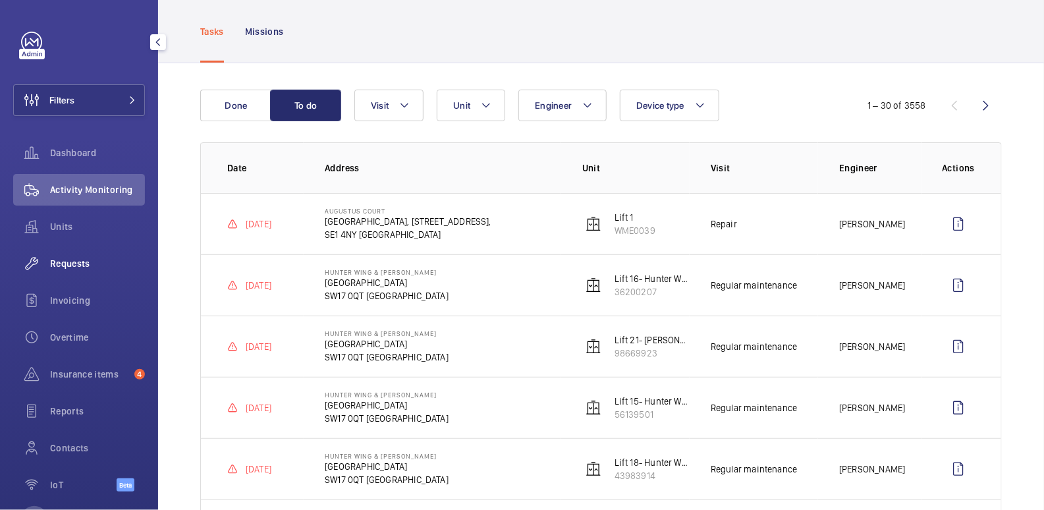
click at [73, 270] on div "Requests" at bounding box center [79, 264] width 132 height 32
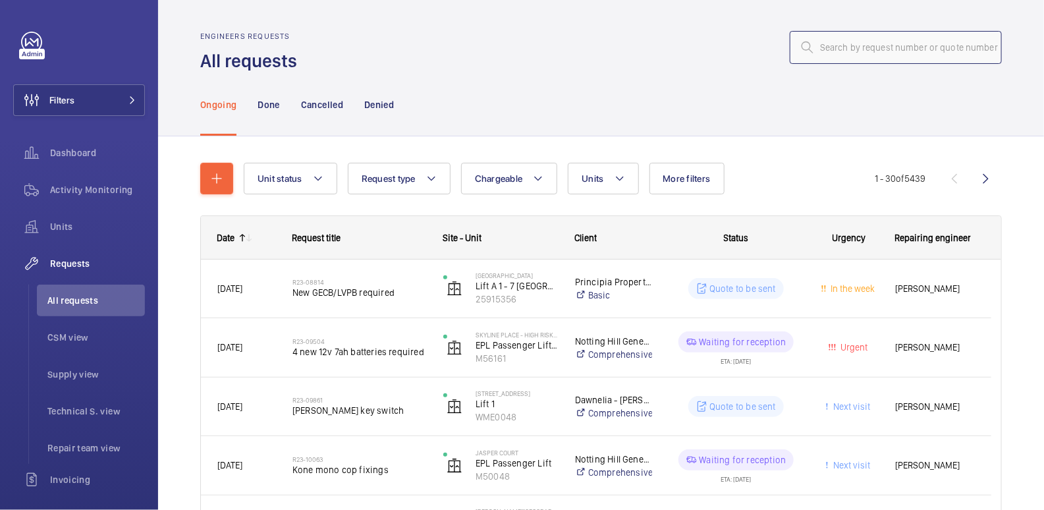
click at [913, 46] on input "text" at bounding box center [896, 47] width 212 height 33
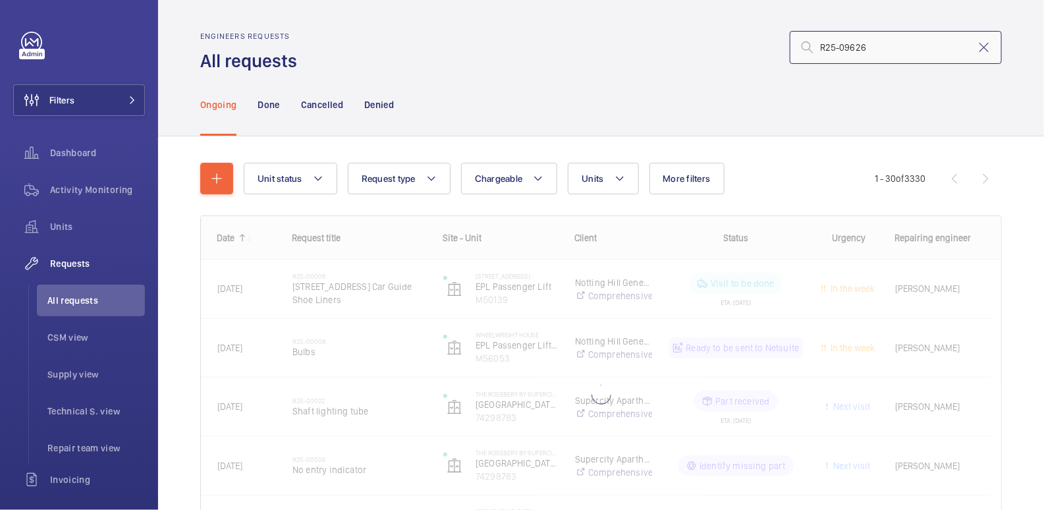
type input "R25-09626"
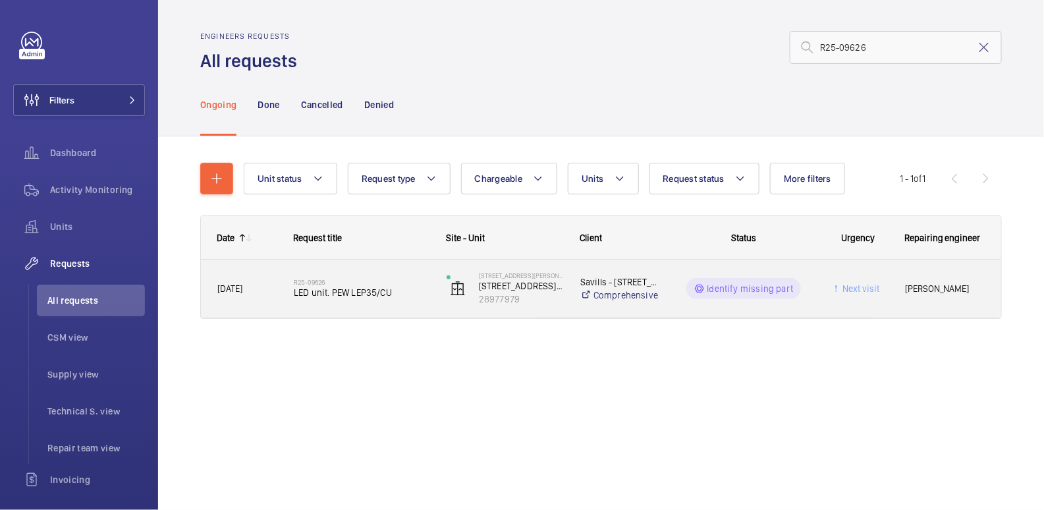
click at [410, 294] on span "LED unit. PEW LEP35/CU" at bounding box center [362, 292] width 136 height 13
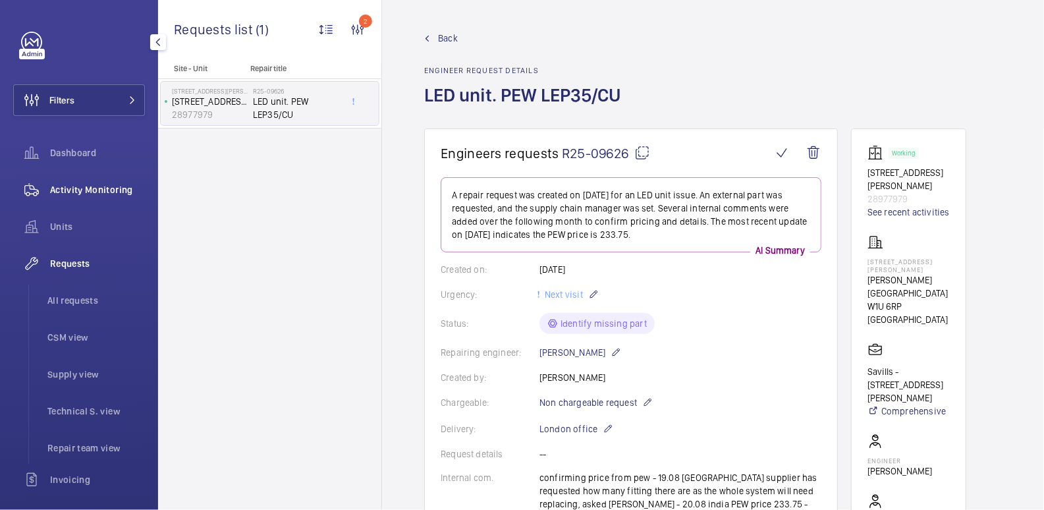
click at [83, 191] on span "Activity Monitoring" at bounding box center [97, 189] width 95 height 13
